Goal: Use online tool/utility: Utilize a website feature to perform a specific function

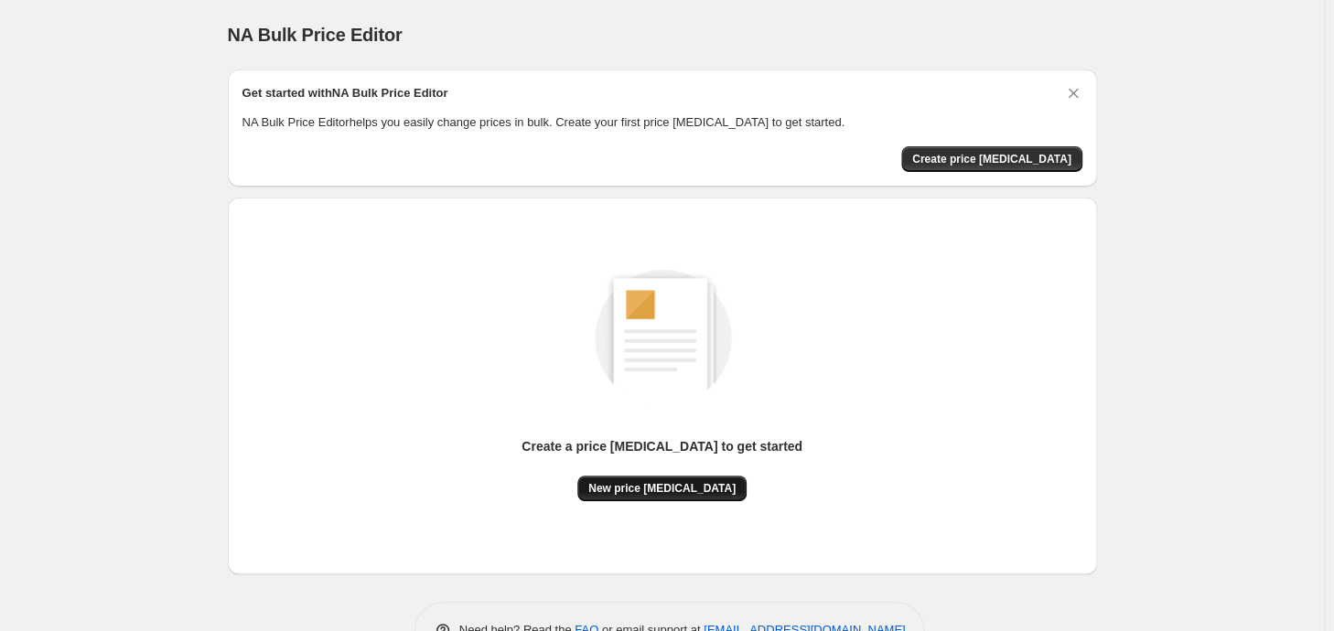
click at [681, 498] on button "New price [MEDICAL_DATA]" at bounding box center [661, 489] width 169 height 26
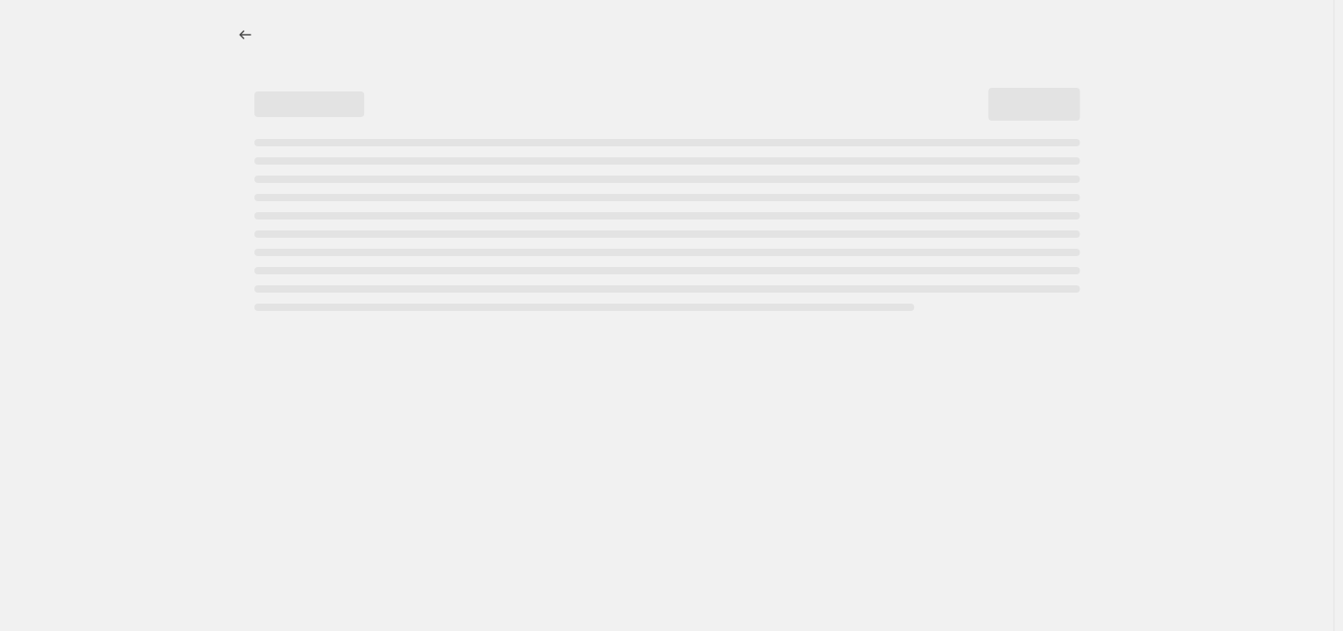
select select "percentage"
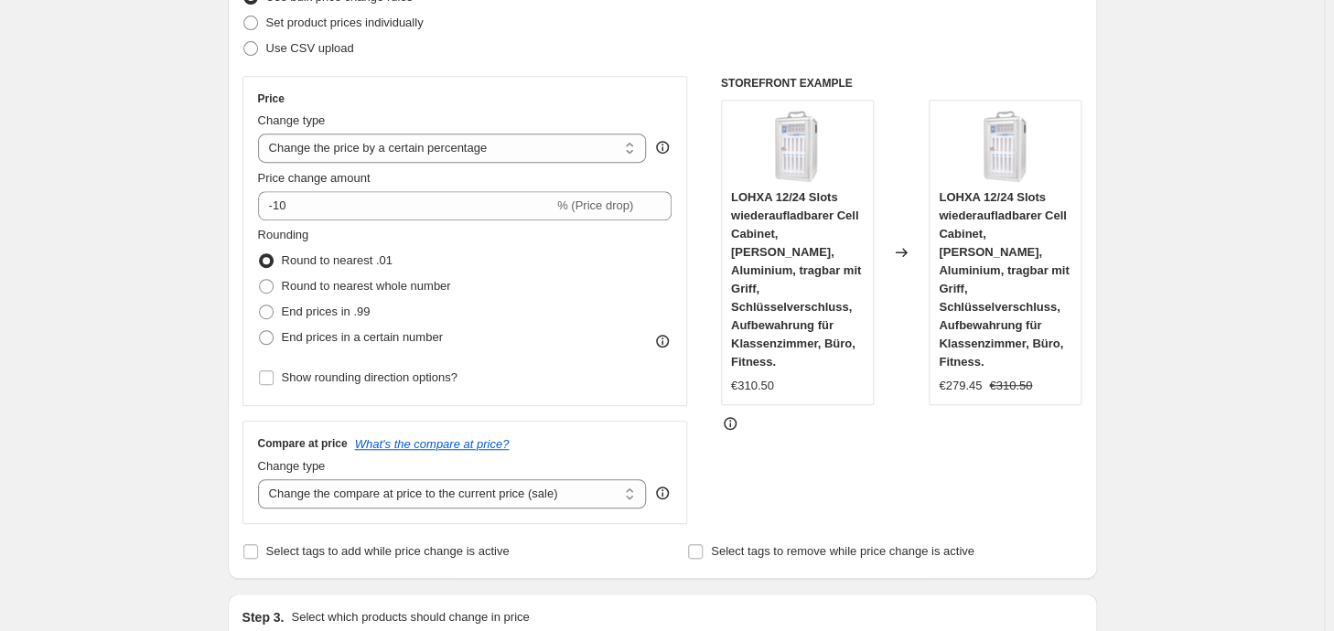
scroll to position [288, 0]
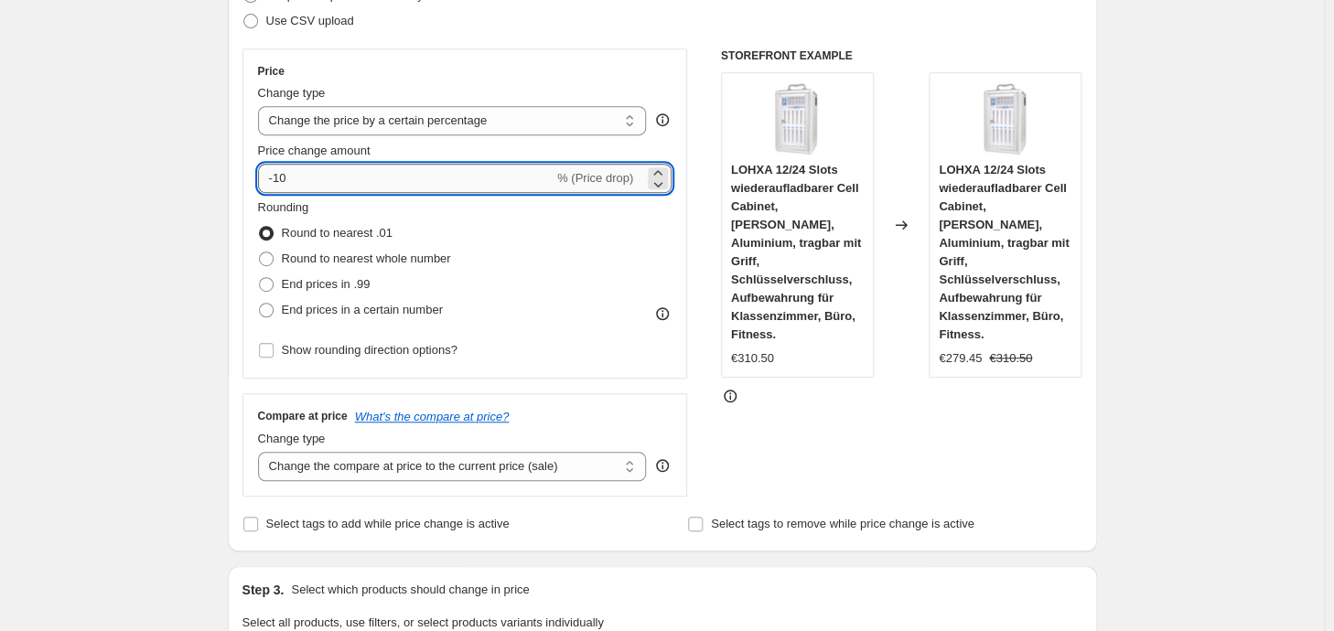
click at [454, 169] on input "-10" at bounding box center [405, 178] width 295 height 29
type input "-1"
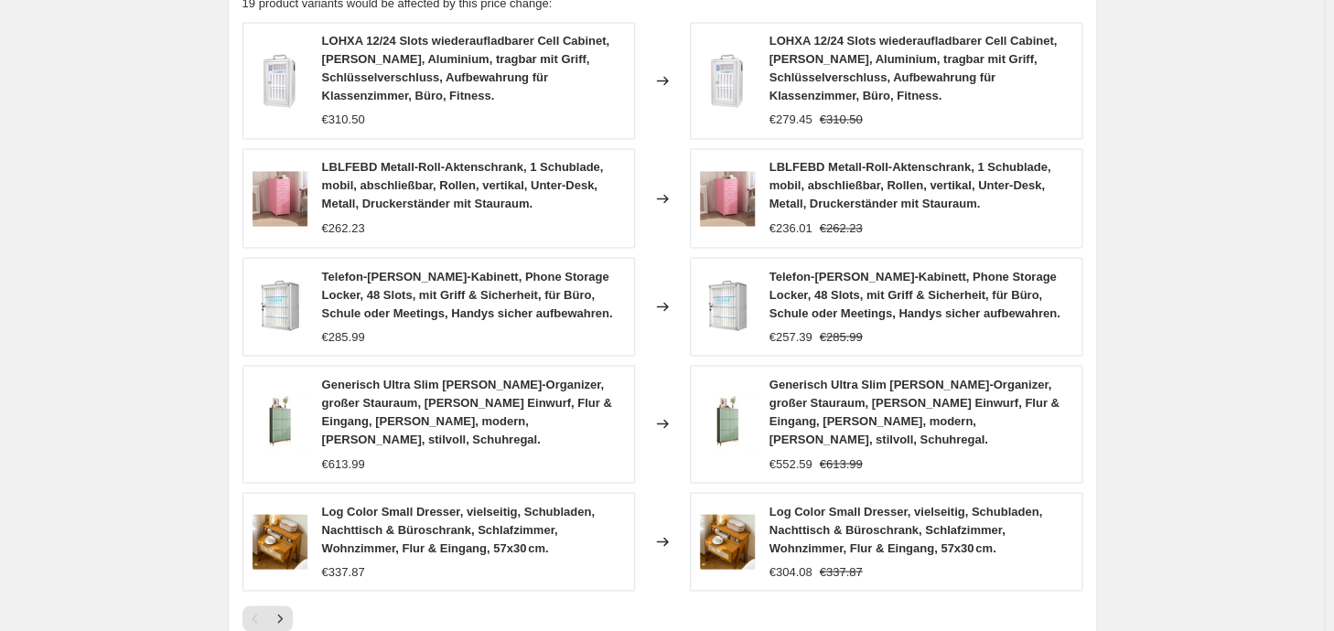
scroll to position [1341, 0]
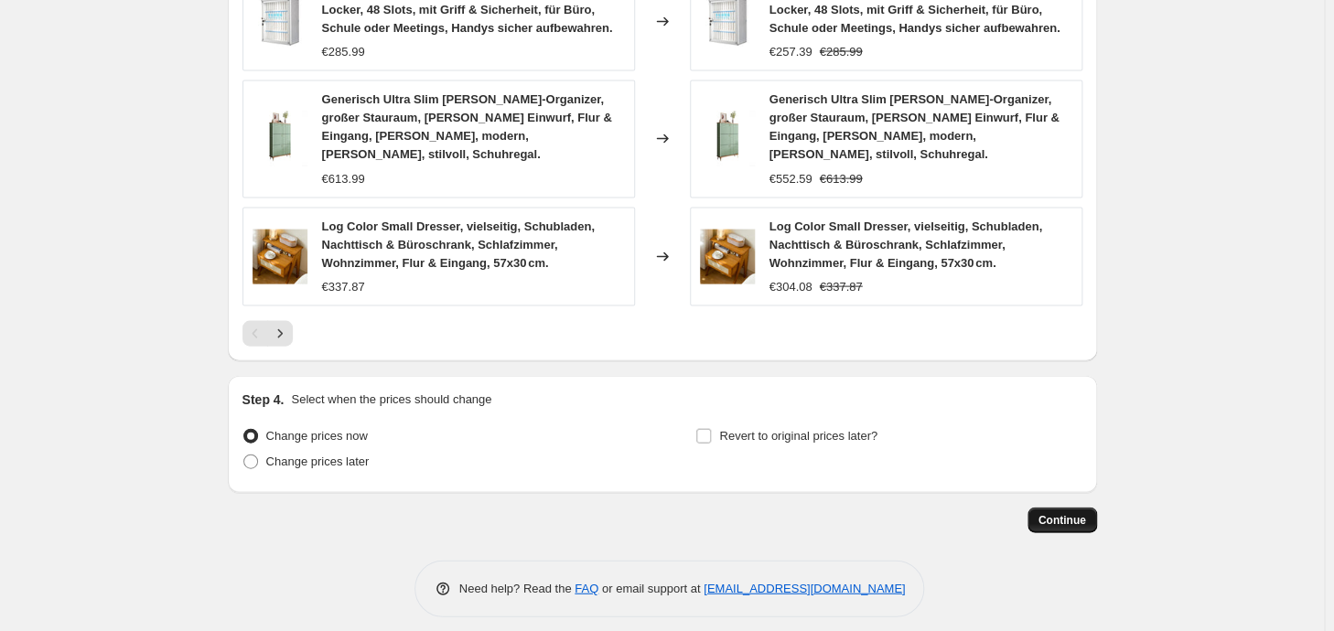
type input "-35"
click at [1056, 517] on button "Continue" at bounding box center [1062, 521] width 70 height 26
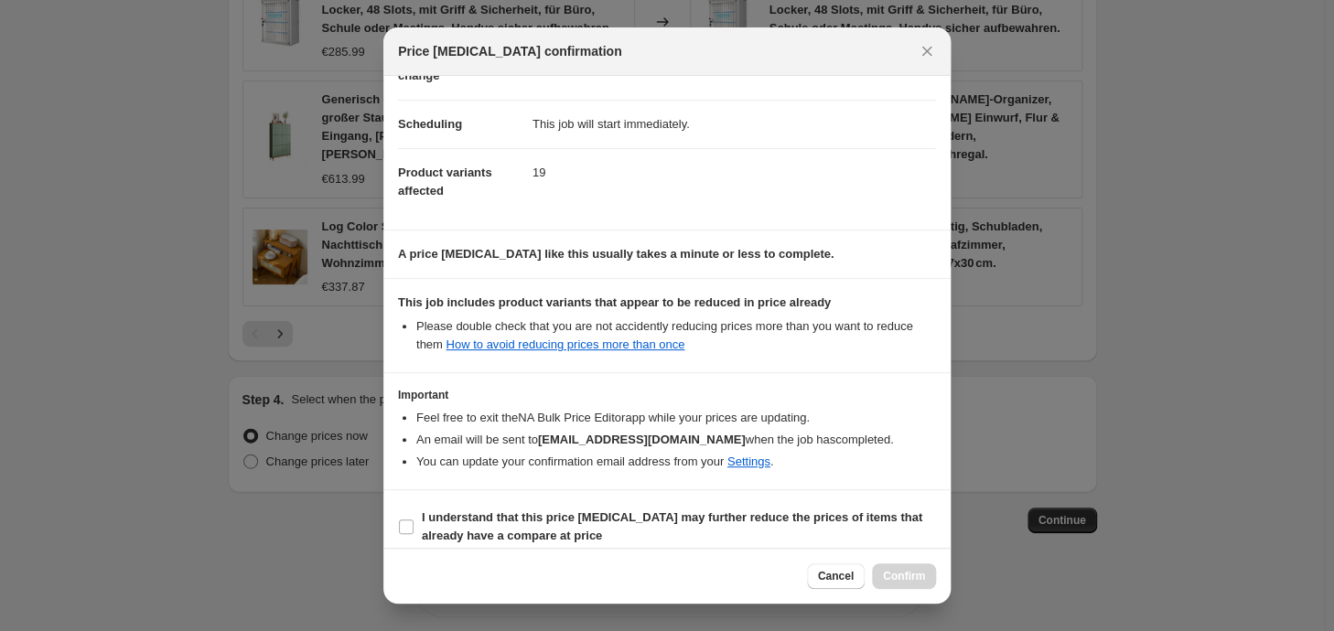
scroll to position [141, 0]
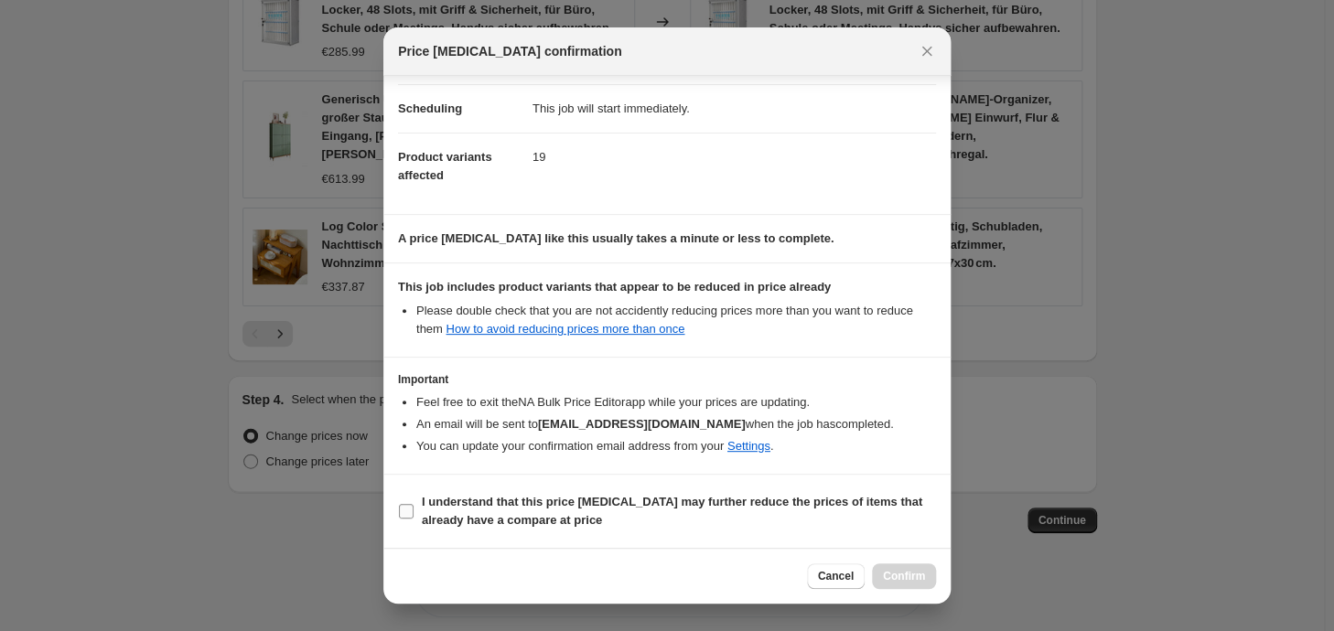
drag, startPoint x: 691, startPoint y: 517, endPoint x: 823, endPoint y: 509, distance: 132.9
click at [691, 516] on span "I understand that this price [MEDICAL_DATA] may further reduce the prices of it…" at bounding box center [679, 511] width 514 height 37
click at [413, 516] on input "I understand that this price [MEDICAL_DATA] may further reduce the prices of it…" at bounding box center [406, 511] width 15 height 15
checkbox input "true"
click at [895, 567] on button "Confirm" at bounding box center [904, 576] width 64 height 26
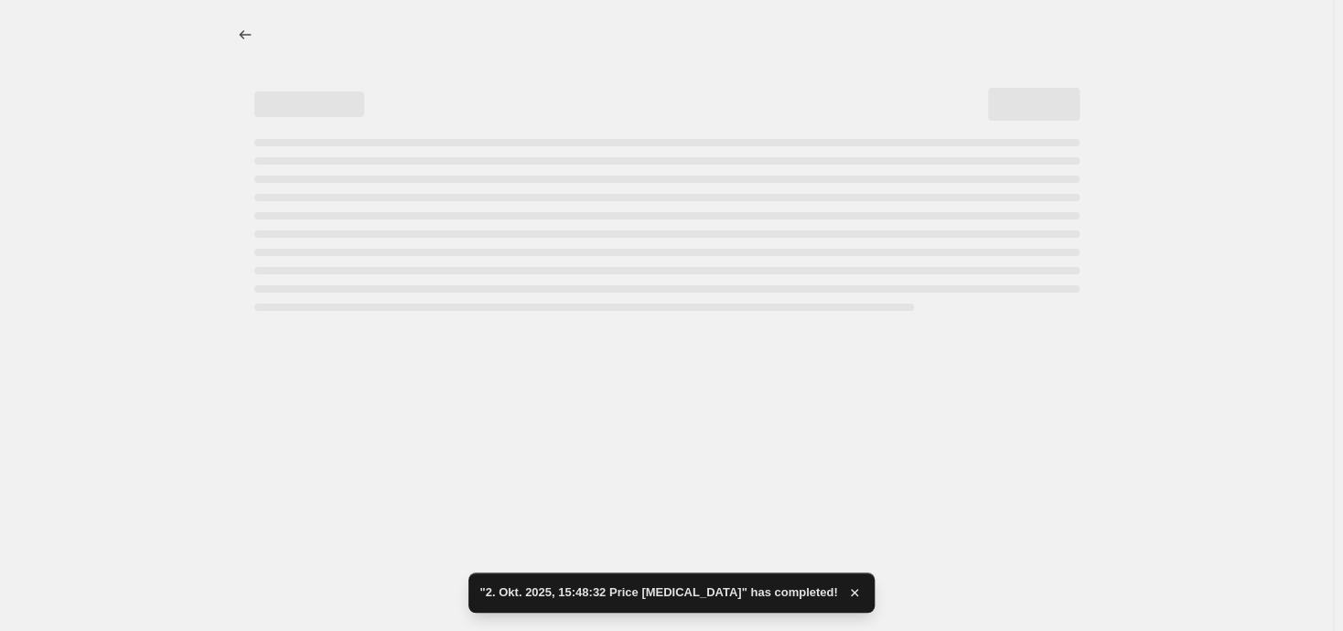
select select "percentage"
